Goal: Information Seeking & Learning: Learn about a topic

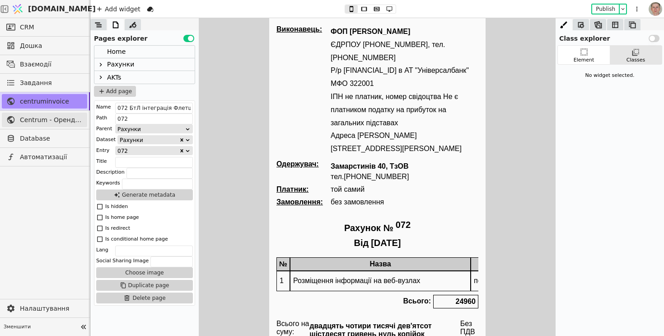
click at [63, 119] on span "Centrum - Оренда офісних приміщень" at bounding box center [51, 119] width 63 height 9
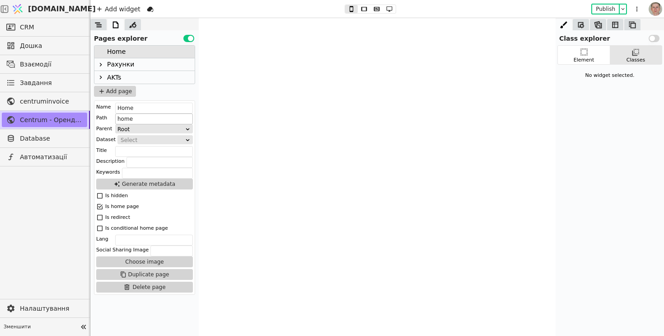
type input "Оренда офісів, [GEOGRAPHIC_DATA]"
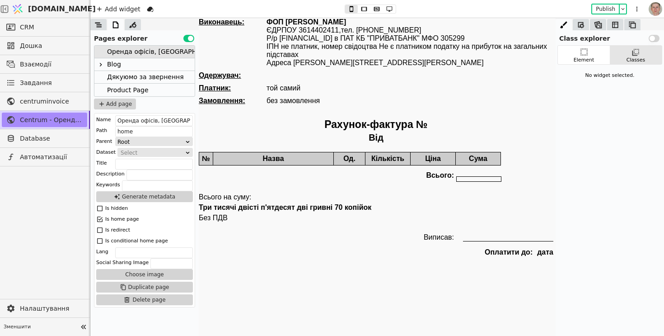
click at [131, 59] on div "Blog" at bounding box center [144, 64] width 100 height 13
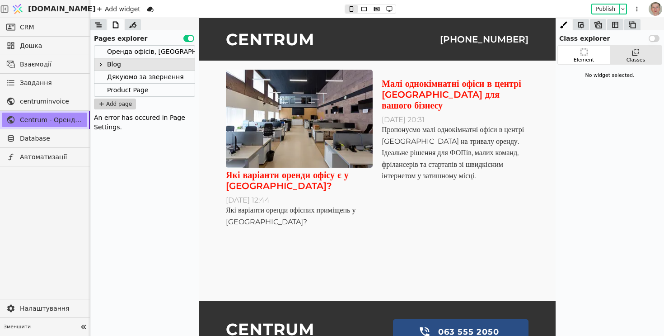
click at [138, 52] on div "Оренда офісів, [GEOGRAPHIC_DATA]" at bounding box center [166, 52] width 118 height 12
